Goal: Transaction & Acquisition: Download file/media

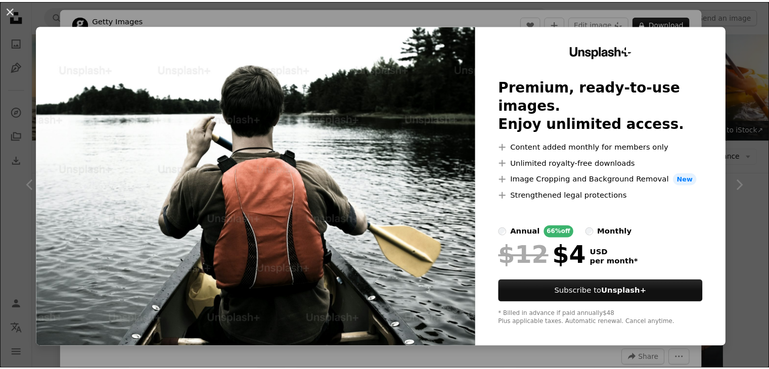
scroll to position [11073, 0]
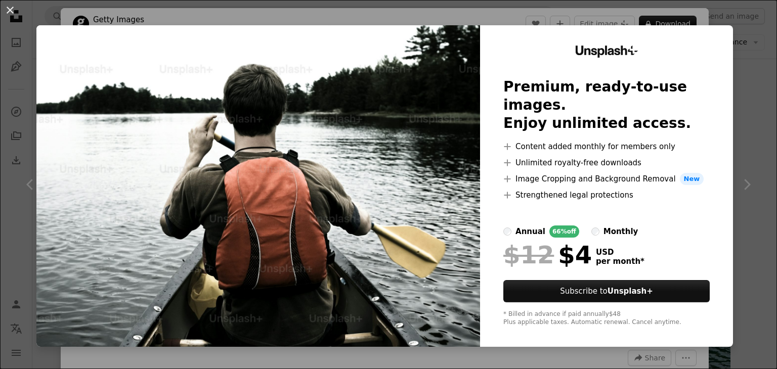
click at [6, 8] on button "An X shape" at bounding box center [10, 10] width 12 height 12
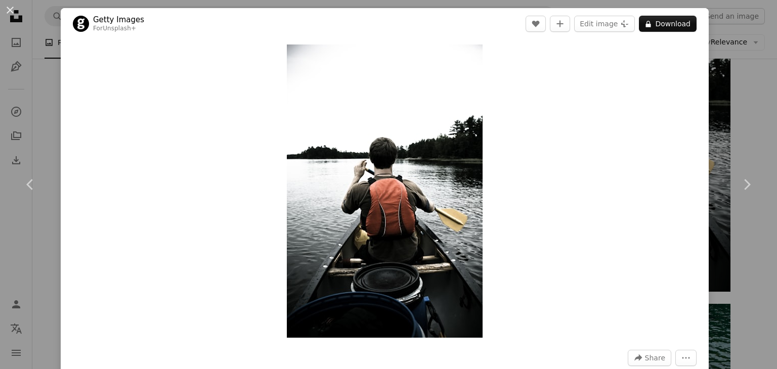
click at [11, 7] on button "An X shape" at bounding box center [10, 10] width 12 height 12
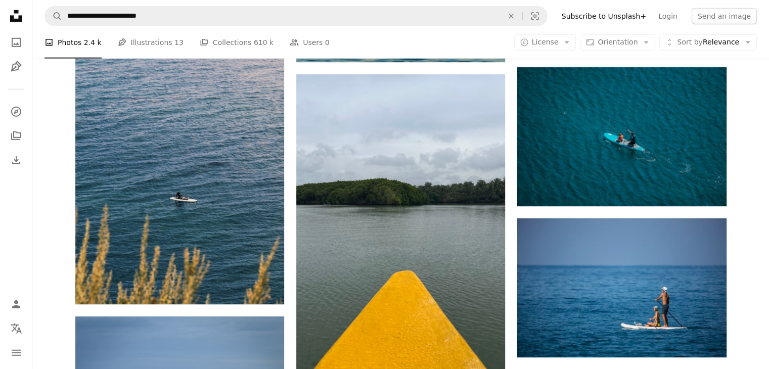
scroll to position [10669, 0]
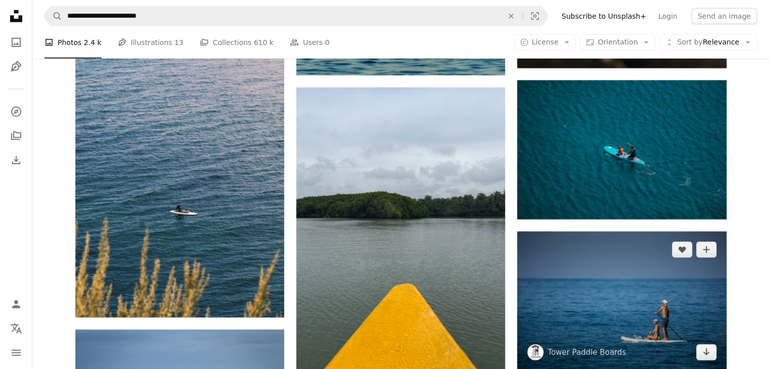
click at [586, 297] on img at bounding box center [621, 301] width 209 height 139
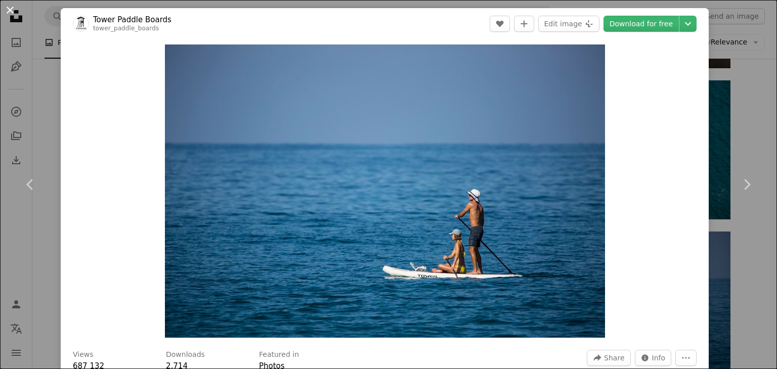
click at [10, 11] on button "An X shape" at bounding box center [10, 10] width 12 height 12
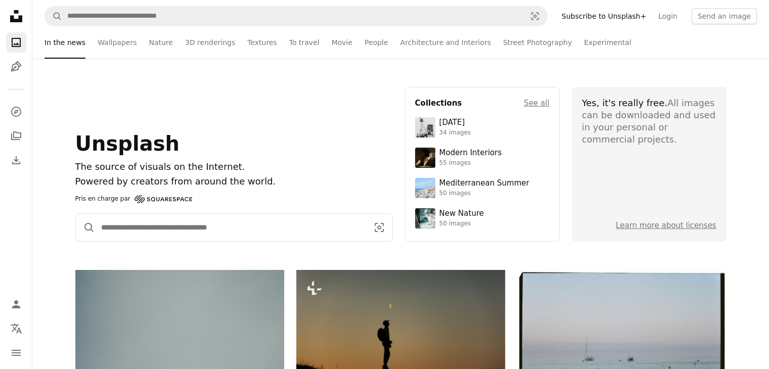
click at [200, 230] on input "Search for visuals across the entire site" at bounding box center [230, 227] width 271 height 27
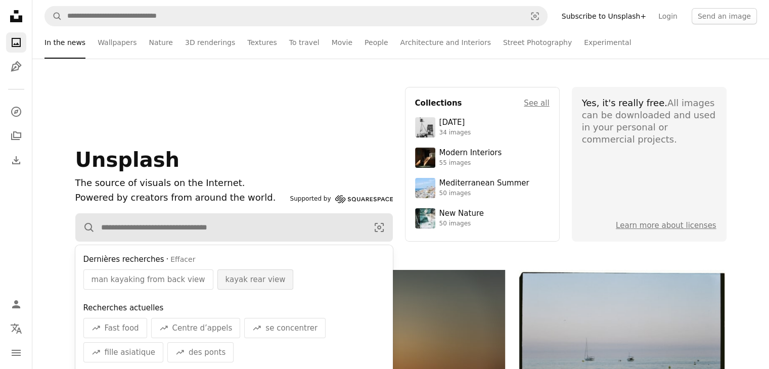
click at [225, 283] on span "kayak rear view" at bounding box center [255, 280] width 60 height 12
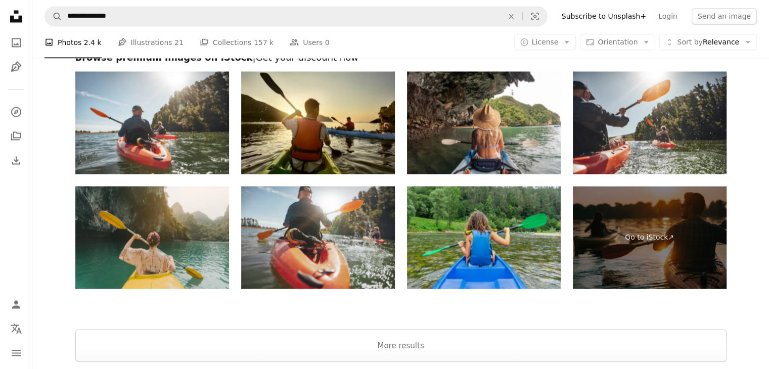
scroll to position [1871, 0]
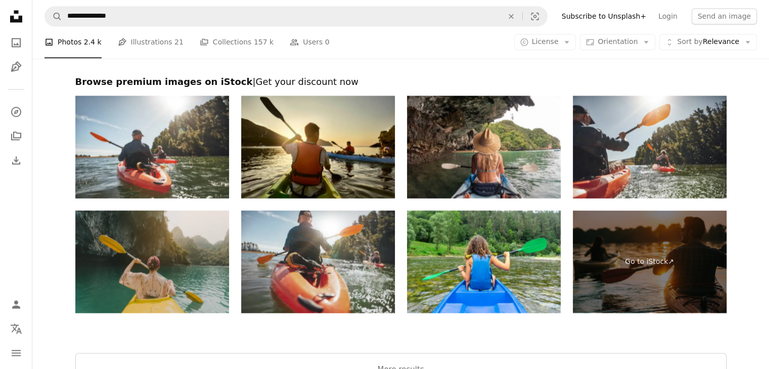
click at [170, 270] on img at bounding box center [152, 261] width 154 height 103
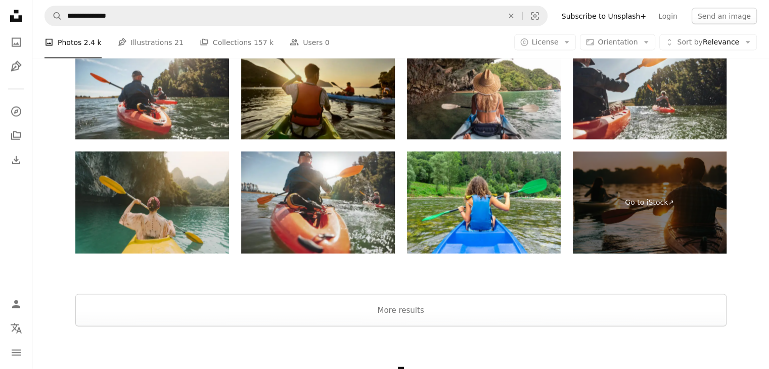
scroll to position [2004, 0]
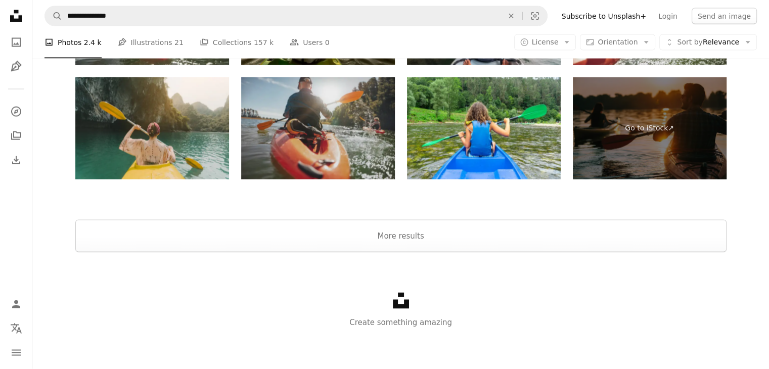
click at [332, 134] on img at bounding box center [318, 128] width 154 height 103
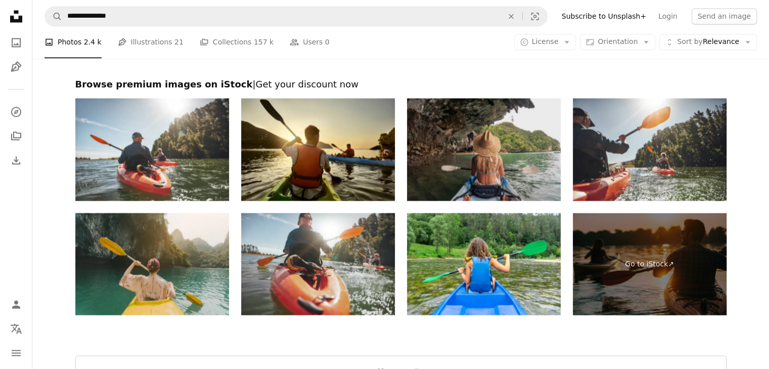
scroll to position [1852, 0]
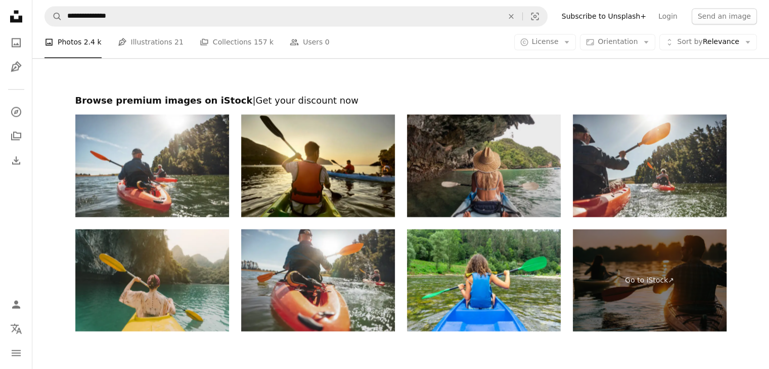
click at [523, 173] on img at bounding box center [484, 165] width 154 height 103
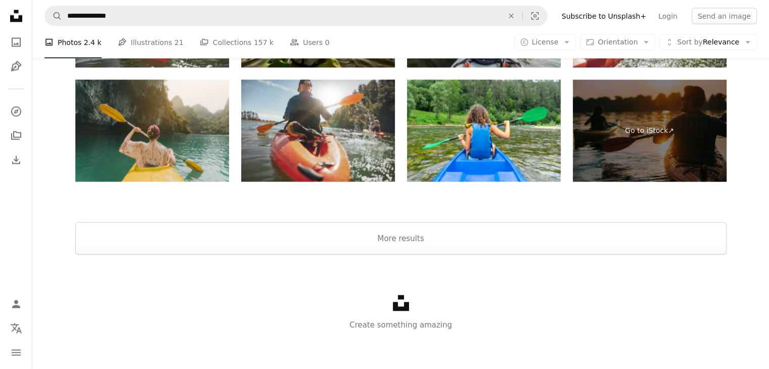
scroll to position [2004, 0]
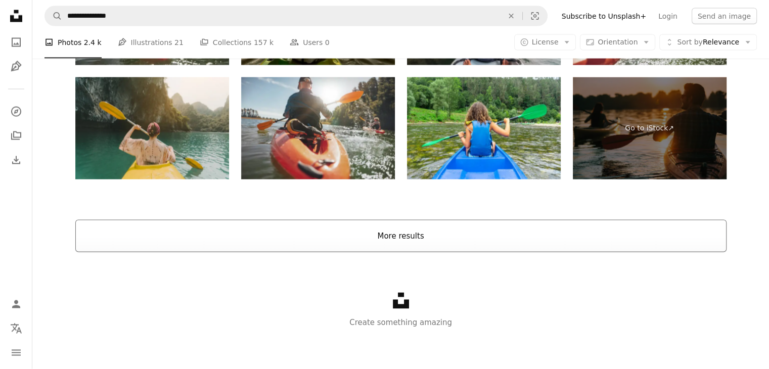
click at [400, 243] on button "More results" at bounding box center [400, 236] width 651 height 32
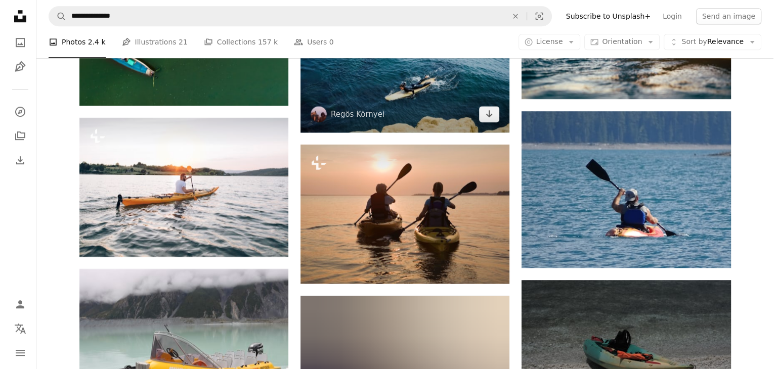
scroll to position [4582, 0]
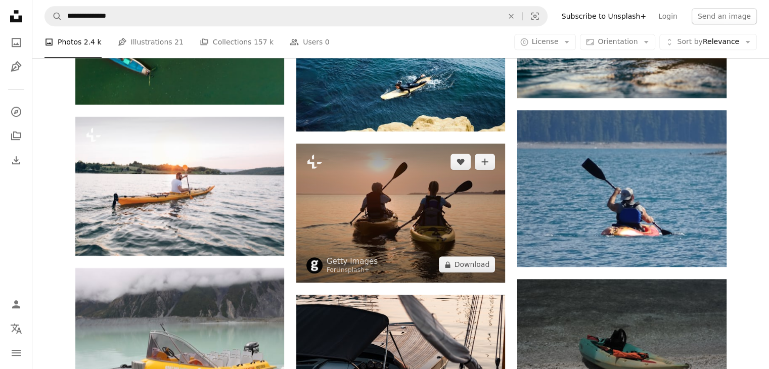
click at [448, 237] on img at bounding box center [400, 213] width 209 height 139
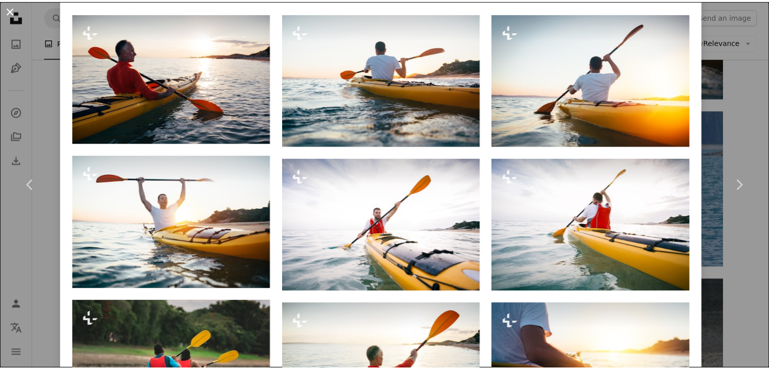
scroll to position [528, 0]
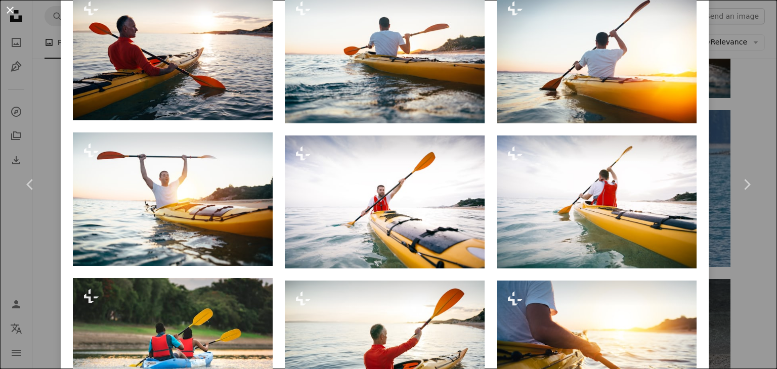
click at [11, 15] on button "An X shape" at bounding box center [10, 10] width 12 height 12
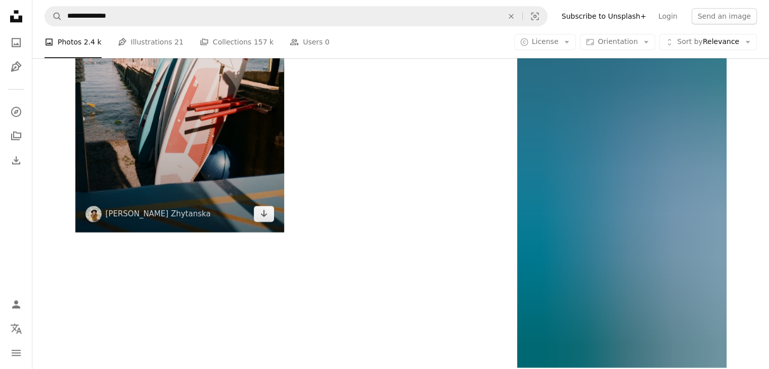
scroll to position [8829, 0]
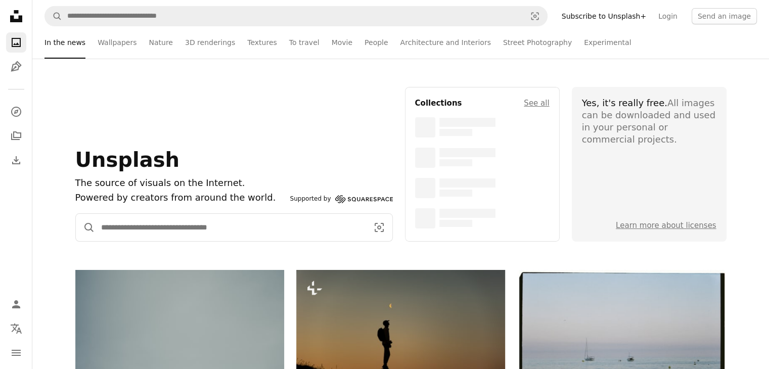
click at [199, 233] on input "Search for visuals across the entire site" at bounding box center [230, 227] width 271 height 27
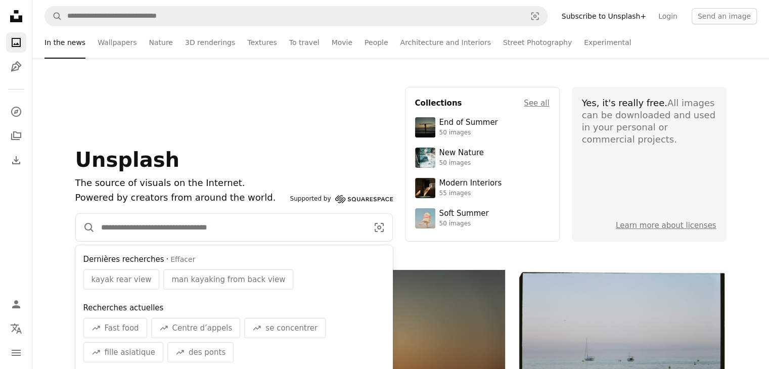
click at [178, 219] on input "Search for visuals across the entire site" at bounding box center [230, 227] width 271 height 27
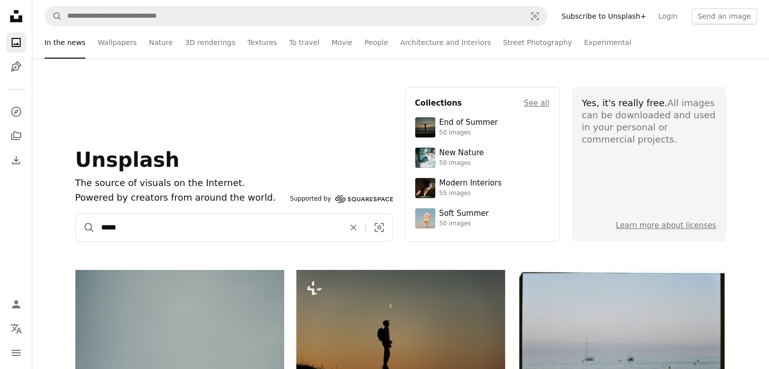
type input "*****"
click at [76, 214] on button "A magnifying glass" at bounding box center [85, 227] width 19 height 27
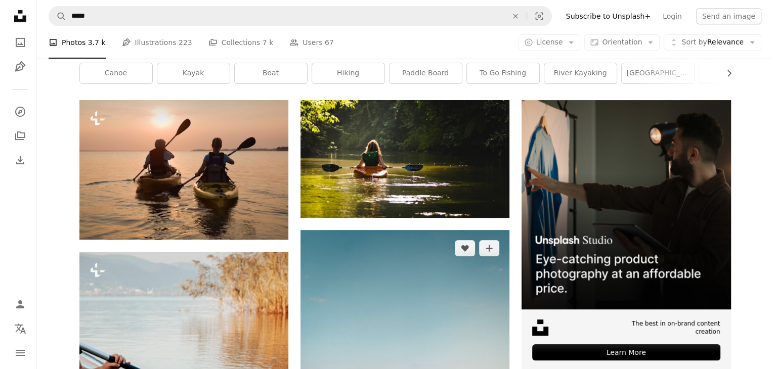
scroll to position [101, 0]
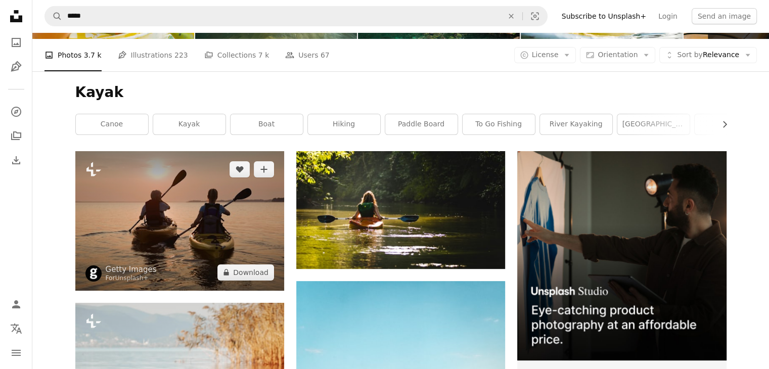
click at [215, 229] on img at bounding box center [179, 220] width 209 height 139
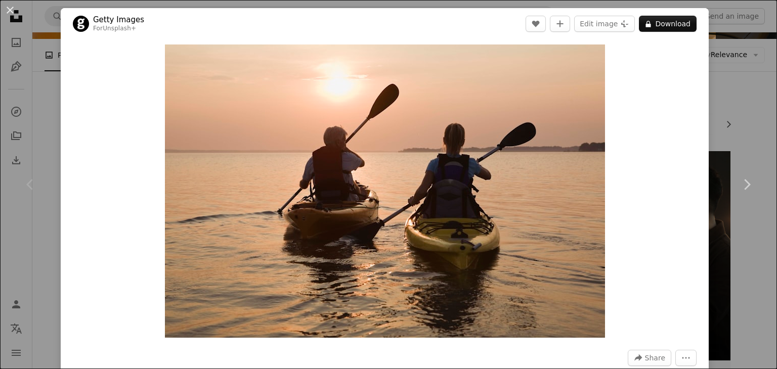
click at [6, 14] on button "An X shape" at bounding box center [10, 10] width 12 height 12
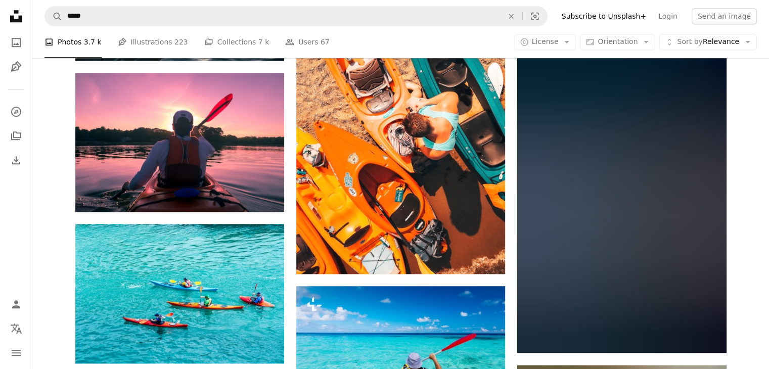
scroll to position [758, 0]
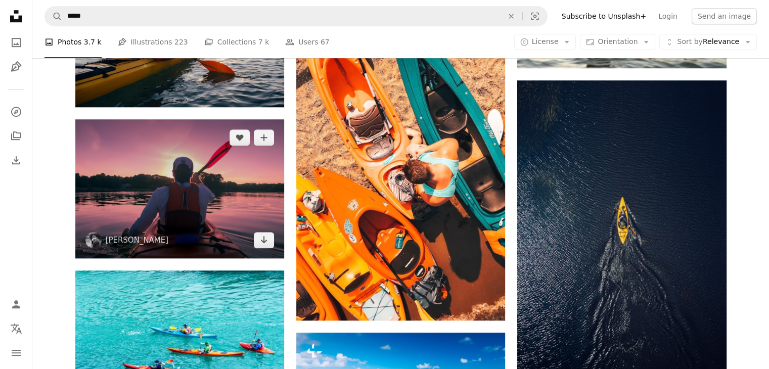
click at [182, 199] on img at bounding box center [179, 188] width 209 height 139
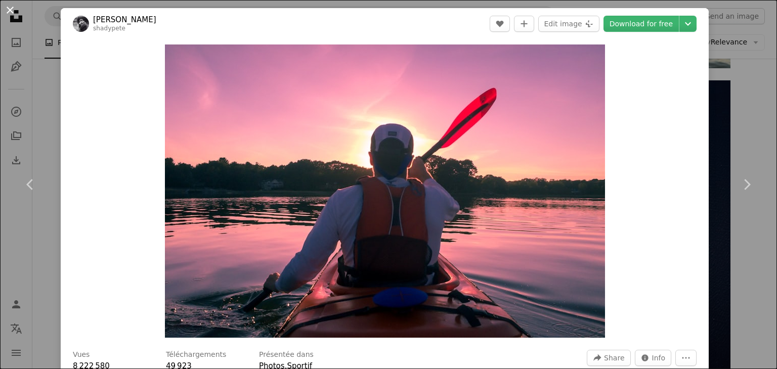
click at [8, 11] on button "An X shape" at bounding box center [10, 10] width 12 height 12
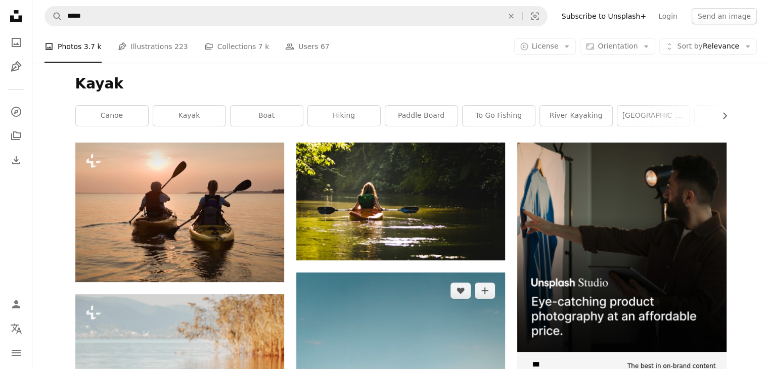
scroll to position [101, 0]
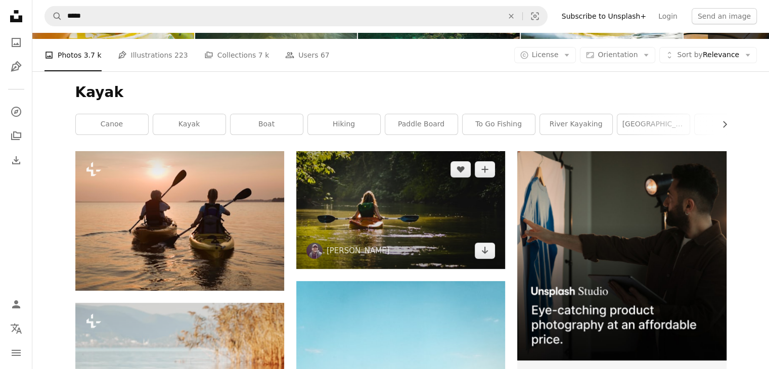
click at [400, 209] on img at bounding box center [400, 209] width 209 height 117
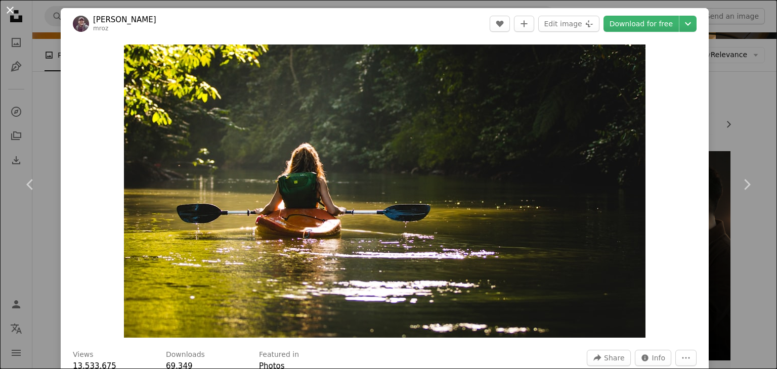
click at [14, 13] on button "An X shape" at bounding box center [10, 10] width 12 height 12
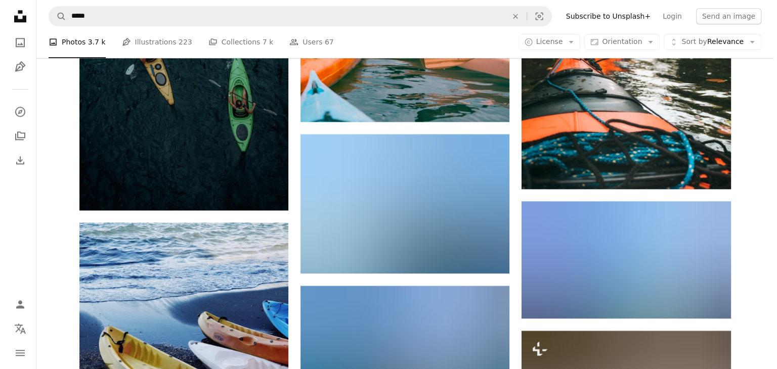
scroll to position [1315, 0]
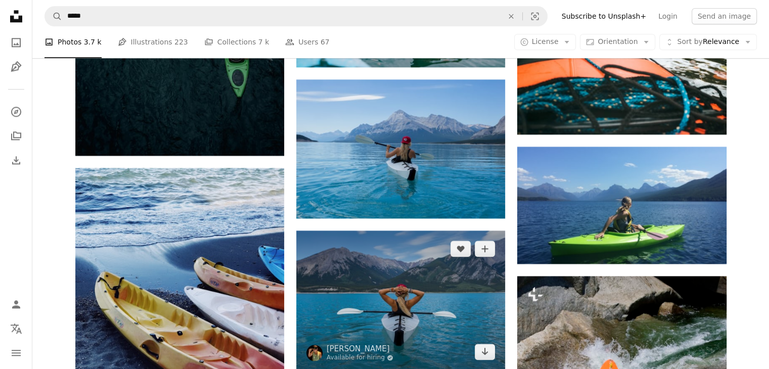
click at [429, 324] on img at bounding box center [400, 300] width 209 height 139
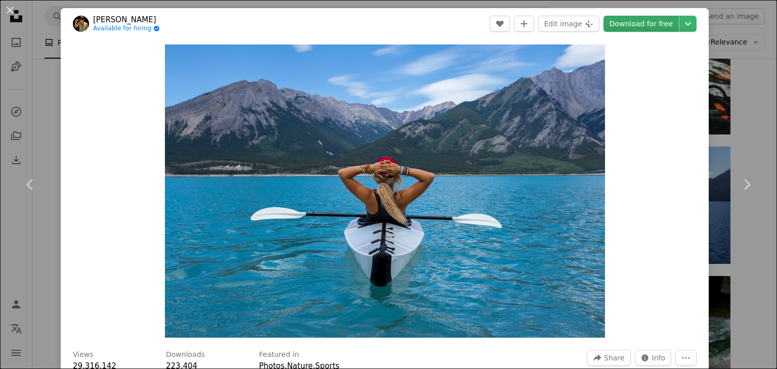
click at [641, 27] on font "Download for free" at bounding box center [640, 24] width 63 height 8
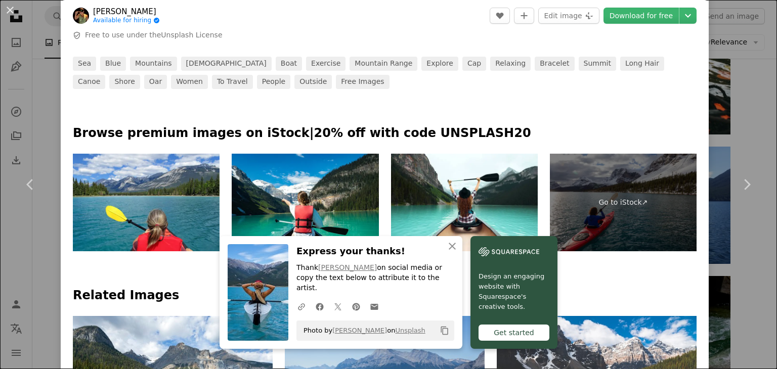
scroll to position [404, 0]
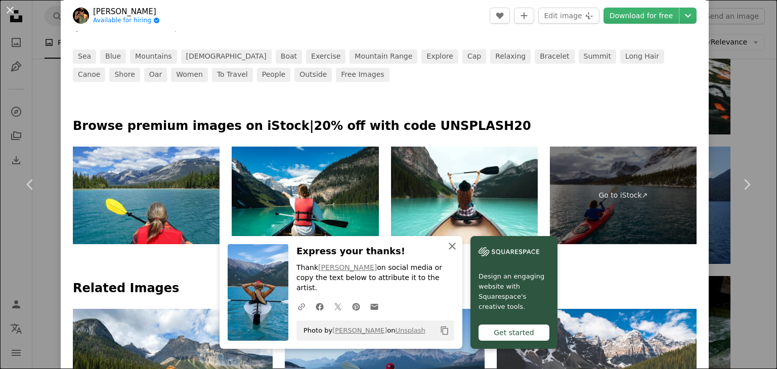
click at [449, 250] on icon "button" at bounding box center [451, 246] width 7 height 7
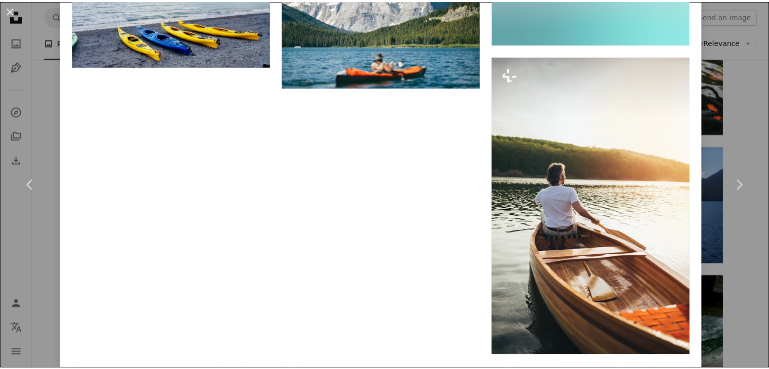
scroll to position [6219, 0]
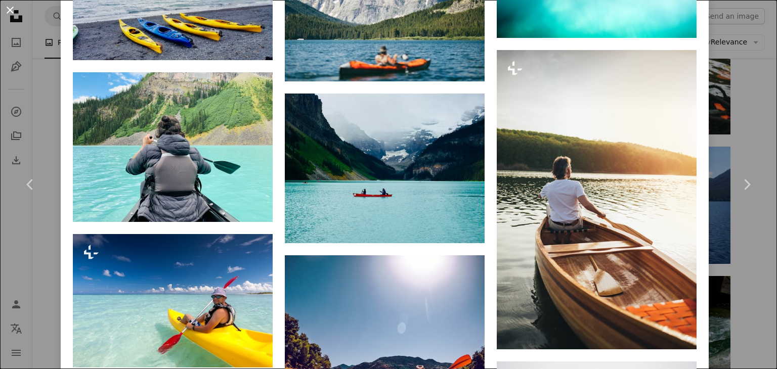
click at [8, 10] on button "An X shape" at bounding box center [10, 10] width 12 height 12
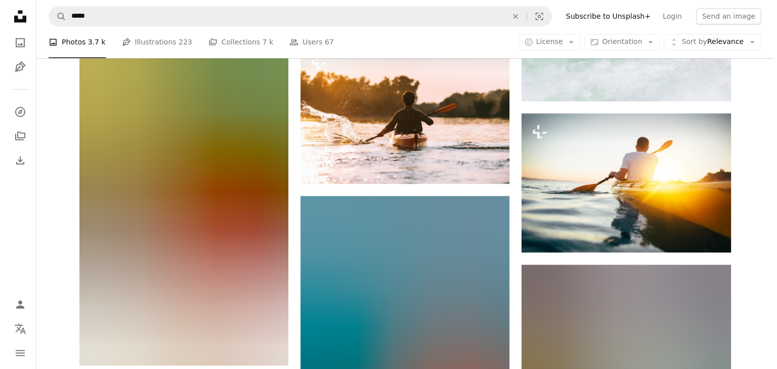
scroll to position [1820, 0]
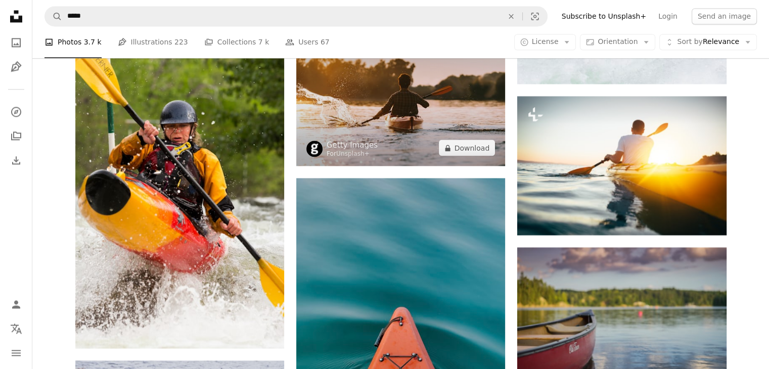
click at [387, 114] on img at bounding box center [400, 96] width 209 height 139
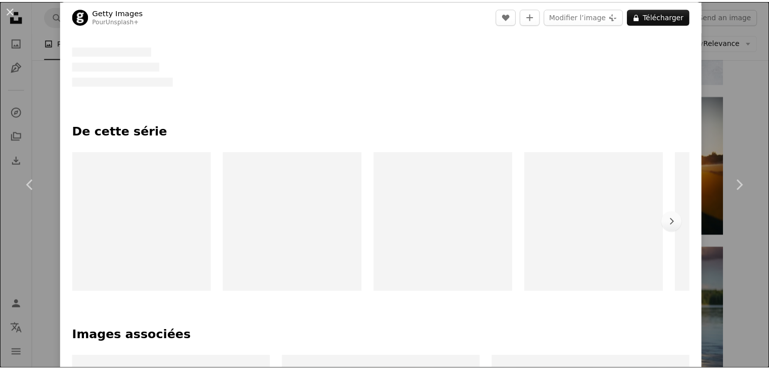
scroll to position [354, 0]
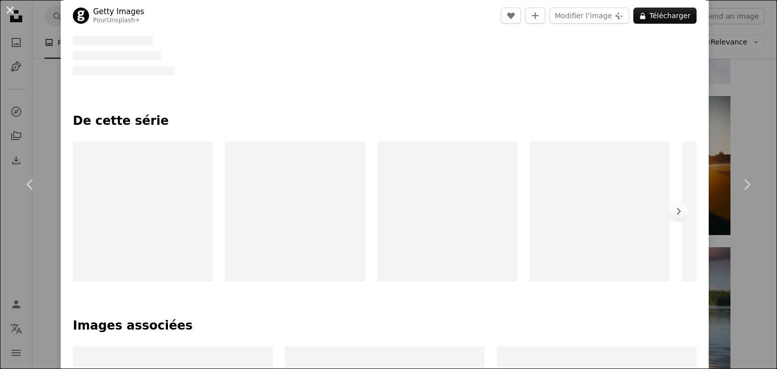
click at [9, 11] on button "An X shape" at bounding box center [10, 10] width 12 height 12
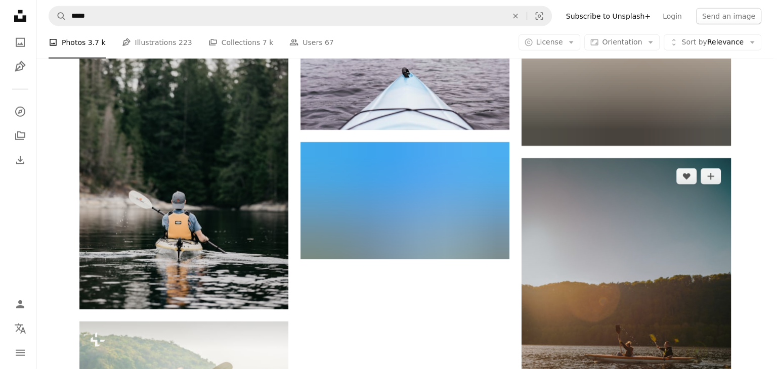
scroll to position [2781, 0]
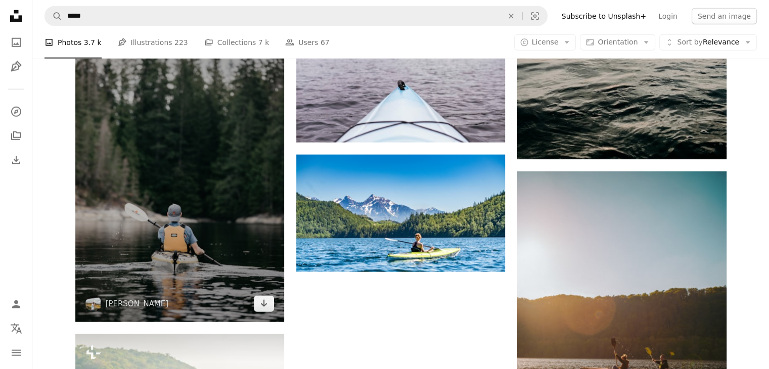
click at [194, 239] on img at bounding box center [179, 165] width 209 height 313
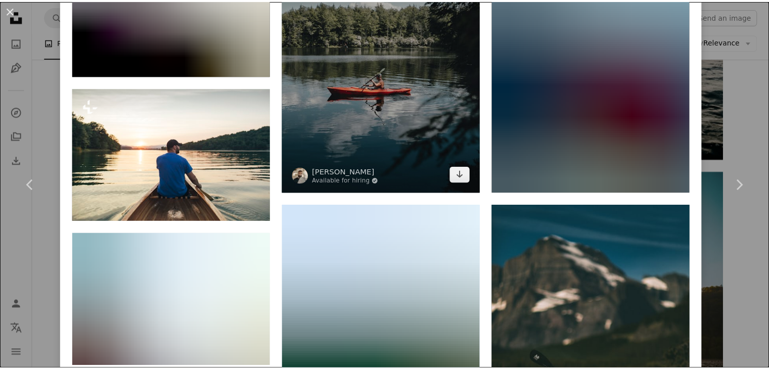
scroll to position [809, 0]
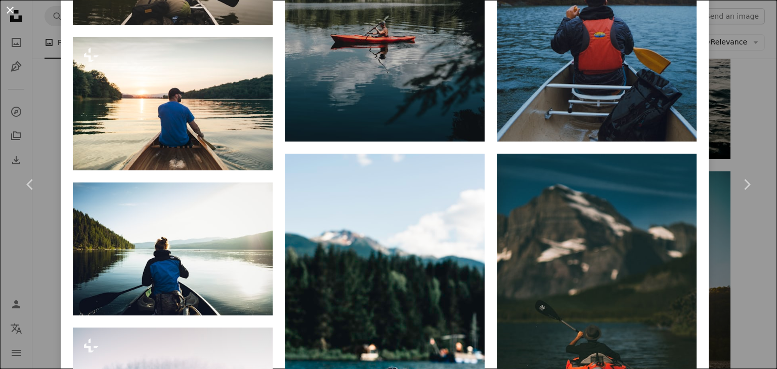
click at [6, 11] on button "An X shape" at bounding box center [10, 10] width 12 height 12
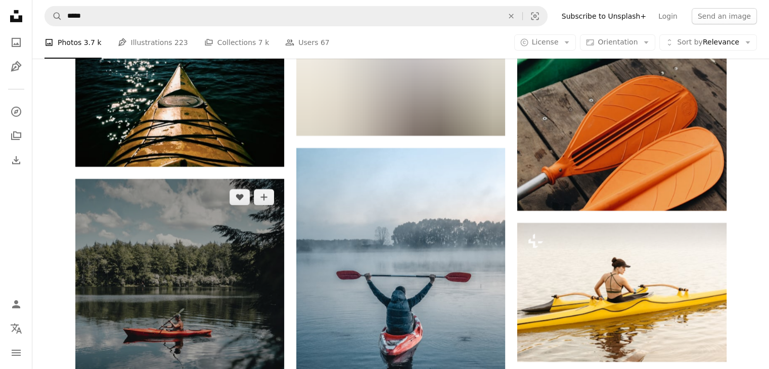
scroll to position [3387, 0]
